Goal: Information Seeking & Learning: Learn about a topic

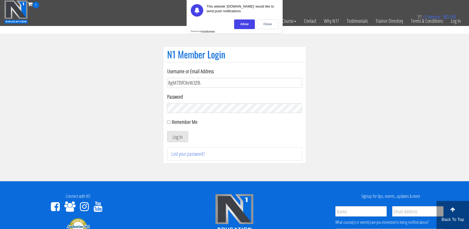
drag, startPoint x: 206, startPoint y: 83, endPoint x: 163, endPoint y: 88, distance: 43.7
click at [163, 88] on div "Username or Email Address 8yjM7ZVfCKeW3Z!B. Password Remember Me Log In Lost yo…" at bounding box center [234, 113] width 143 height 102
type input "8yjM7ZVfCKeW3Z!B."
click at [206, 80] on input "8yjM7ZVfCKeW3Z!B." at bounding box center [234, 83] width 135 height 10
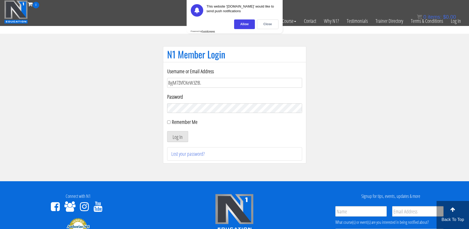
click at [206, 80] on input "8yjM7ZVfCKeW3Z!B." at bounding box center [234, 83] width 135 height 10
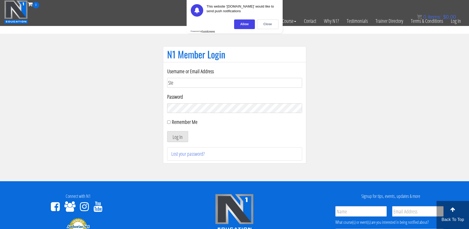
type input "[EMAIL_ADDRESS][DOMAIN_NAME]"
click at [263, 21] on div "Close" at bounding box center [268, 24] width 22 height 10
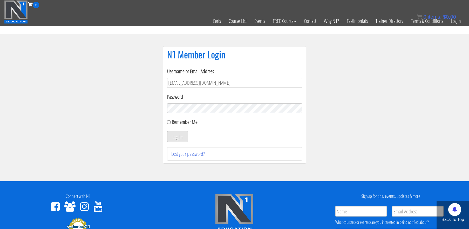
click at [181, 138] on button "Log In" at bounding box center [177, 136] width 21 height 11
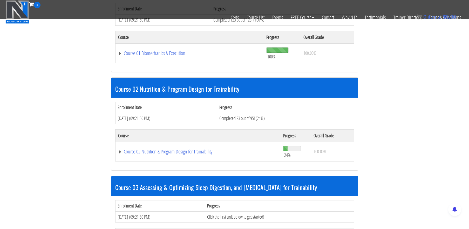
scroll to position [198, 0]
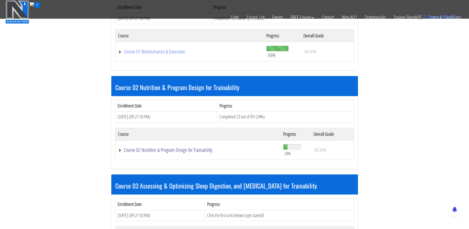
click at [183, 153] on link "Course 02 Nutrition & Program Design for Trainability" at bounding box center [198, 149] width 160 height 5
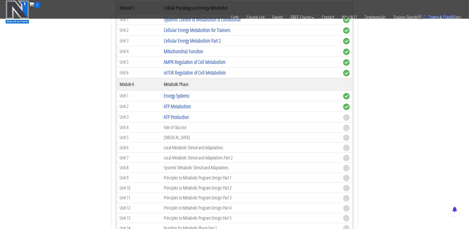
scroll to position [567, 0]
click at [183, 116] on link "ATP Production" at bounding box center [176, 116] width 25 height 7
click at [186, 115] on link "ATP Production" at bounding box center [176, 116] width 25 height 7
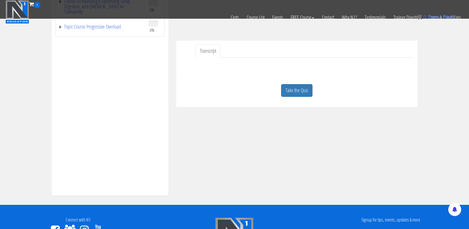
scroll to position [134, 0]
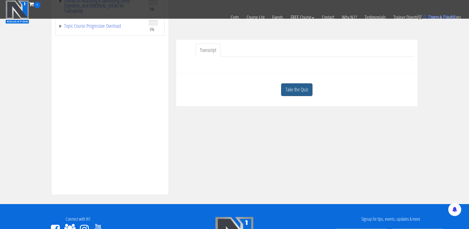
click at [303, 86] on link "Take the Quiz" at bounding box center [296, 89] width 31 height 13
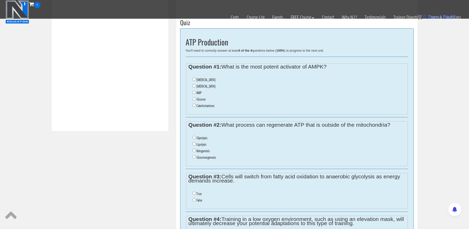
scroll to position [199, 0]
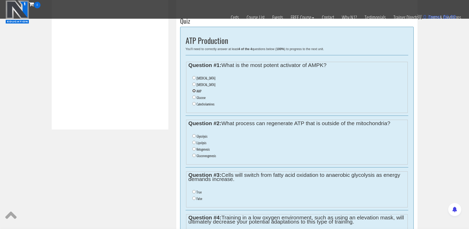
click at [194, 91] on input "AMP" at bounding box center [193, 90] width 3 height 3
radio input "true"
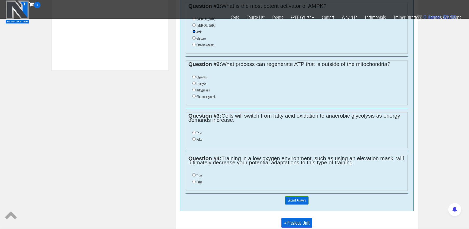
scroll to position [260, 0]
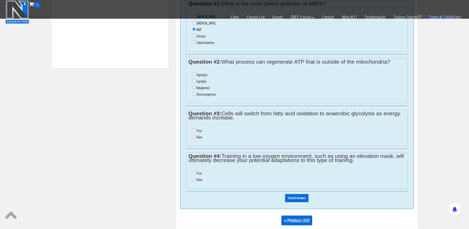
click at [200, 81] on label "Lipolysis" at bounding box center [201, 81] width 10 height 4
click at [196, 81] on input "Lipolysis" at bounding box center [193, 80] width 3 height 3
radio input "true"
click at [194, 138] on input "False" at bounding box center [193, 136] width 3 height 3
radio input "true"
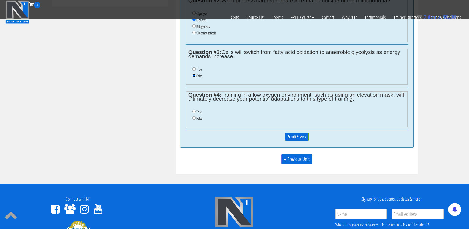
scroll to position [323, 0]
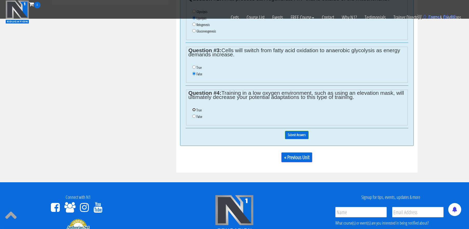
click at [194, 111] on input "True" at bounding box center [193, 109] width 3 height 3
radio input "true"
click at [300, 138] on input "Submit Answers" at bounding box center [297, 135] width 24 height 8
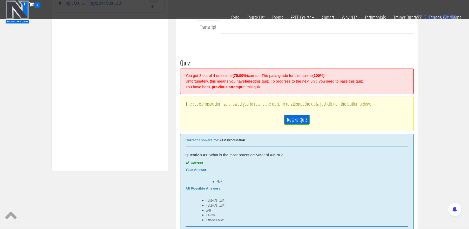
scroll to position [155, 0]
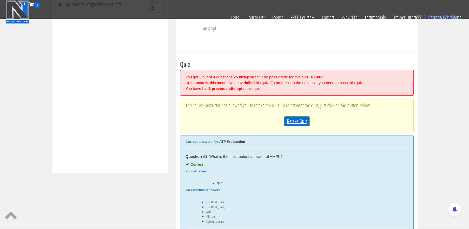
click at [302, 121] on link "Retake Quiz" at bounding box center [296, 121] width 25 height 10
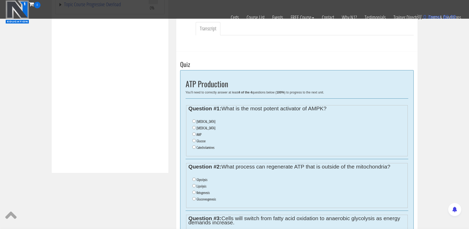
click at [194, 137] on li "AMP" at bounding box center [298, 134] width 213 height 6
click at [194, 133] on input "AMP" at bounding box center [193, 133] width 3 height 3
radio input "true"
click at [193, 200] on input "Gluconeogenesis" at bounding box center [193, 198] width 3 height 3
radio input "true"
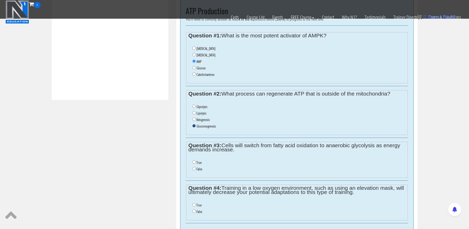
scroll to position [239, 0]
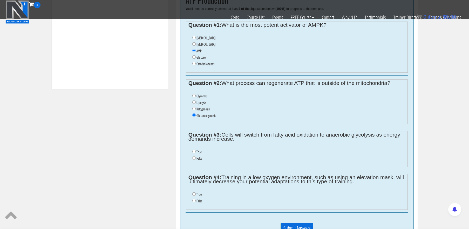
click at [194, 158] on input "False" at bounding box center [193, 157] width 3 height 3
radio input "true"
click at [194, 160] on input "False" at bounding box center [193, 157] width 3 height 3
click at [195, 196] on input "True" at bounding box center [193, 193] width 3 height 3
radio input "true"
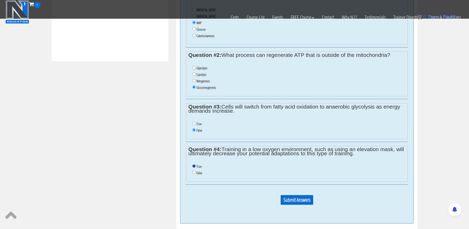
scroll to position [270, 0]
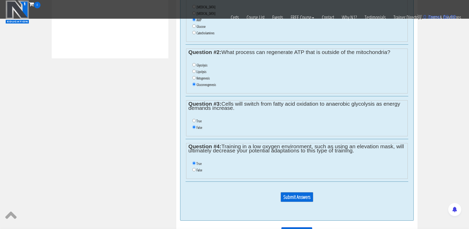
click at [300, 197] on input "Submit Answers" at bounding box center [297, 197] width 33 height 10
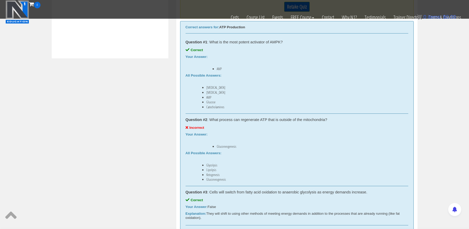
scroll to position [199, 0]
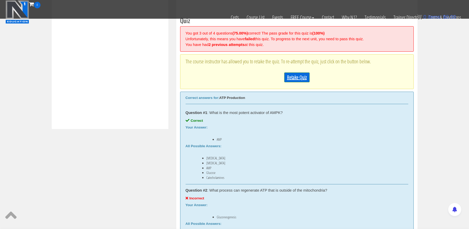
click at [298, 76] on link "Retake Quiz" at bounding box center [296, 77] width 25 height 10
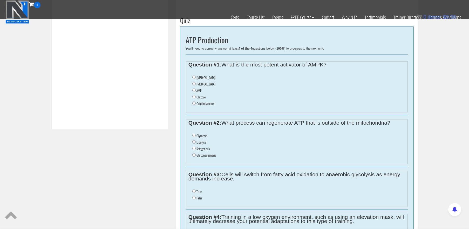
click at [198, 89] on label "AMP" at bounding box center [198, 91] width 5 height 4
click at [196, 89] on input "AMP" at bounding box center [193, 90] width 3 height 3
radio input "true"
click at [194, 136] on input "Glycolysis" at bounding box center [193, 135] width 3 height 3
radio input "true"
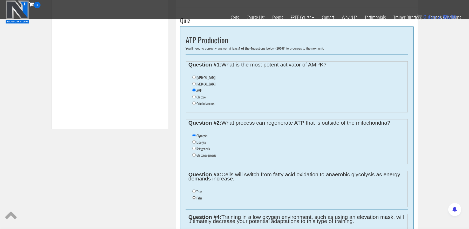
click at [194, 199] on input "False" at bounding box center [193, 197] width 3 height 3
radio input "true"
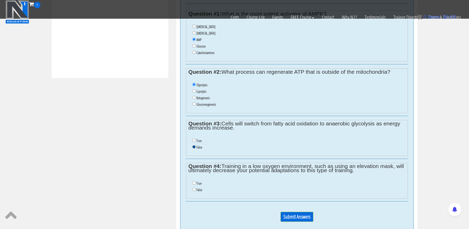
scroll to position [252, 0]
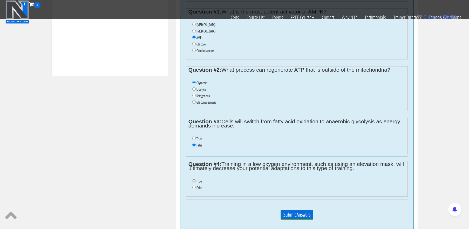
click at [195, 182] on input "True" at bounding box center [193, 180] width 3 height 3
radio input "true"
click at [301, 218] on input "Submit Answers" at bounding box center [297, 215] width 33 height 10
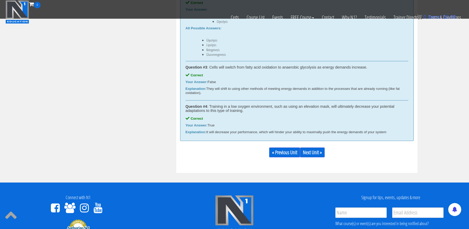
scroll to position [374, 0]
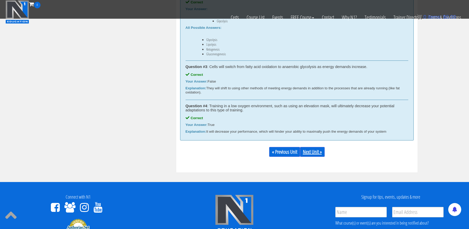
click at [316, 151] on link "Next Unit »" at bounding box center [312, 152] width 25 height 10
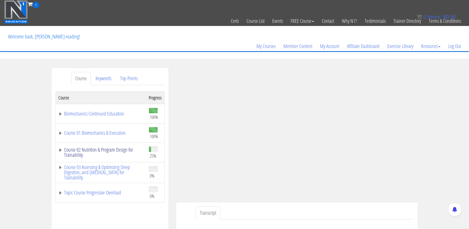
click at [117, 151] on link "Course 02 Nutrition & Program Design for Trainability" at bounding box center [100, 152] width 85 height 10
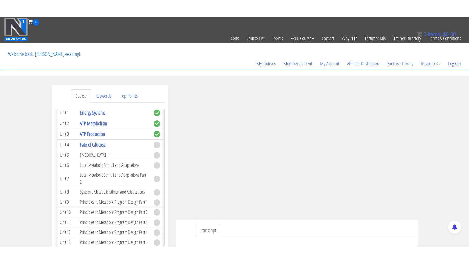
scroll to position [381, 0]
